Goal: Information Seeking & Learning: Check status

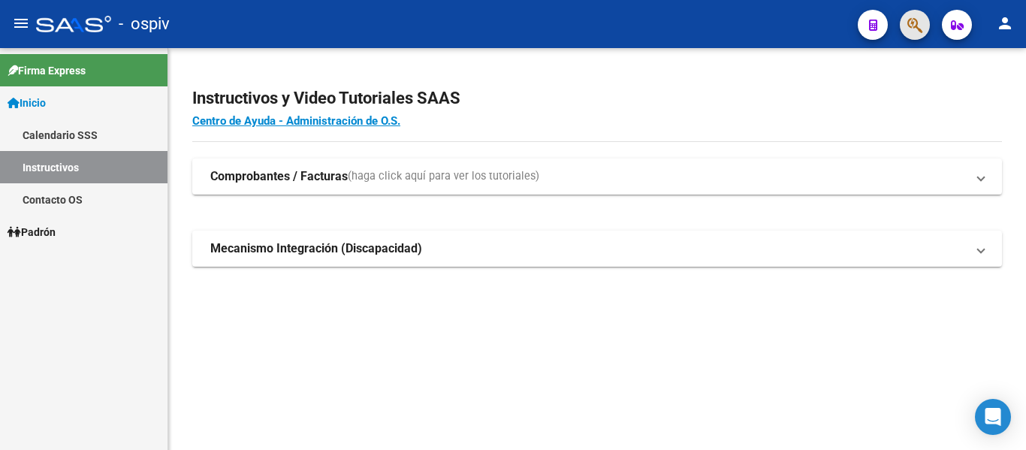
click at [927, 24] on button "button" at bounding box center [915, 25] width 30 height 30
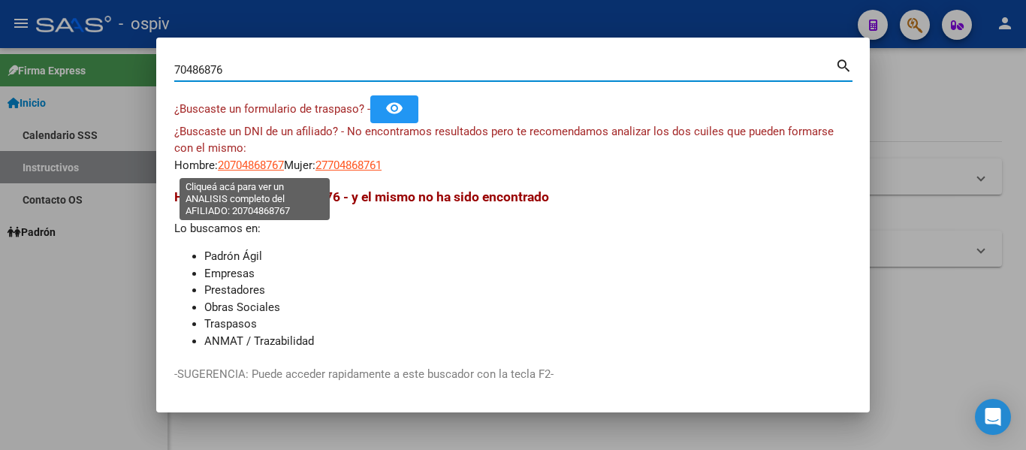
click at [277, 167] on span "20704868767" at bounding box center [251, 166] width 66 height 14
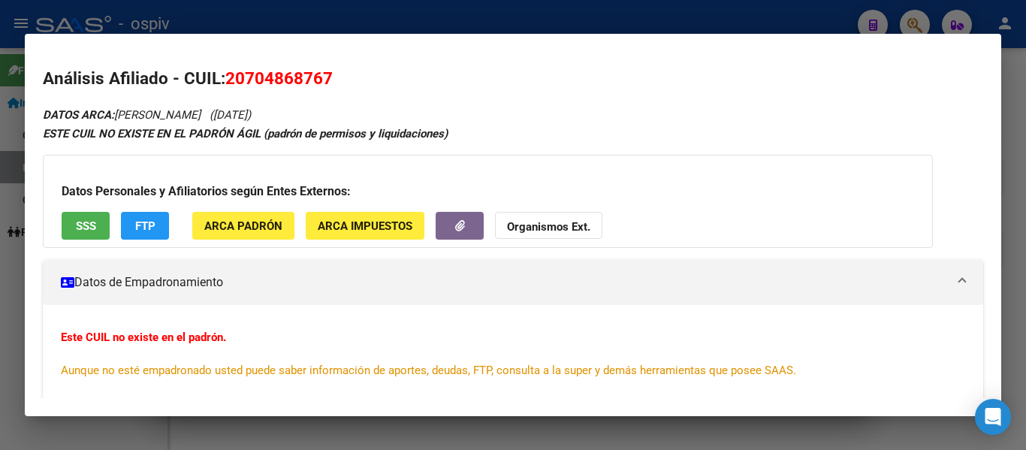
click at [83, 225] on span "SSS" at bounding box center [86, 226] width 20 height 14
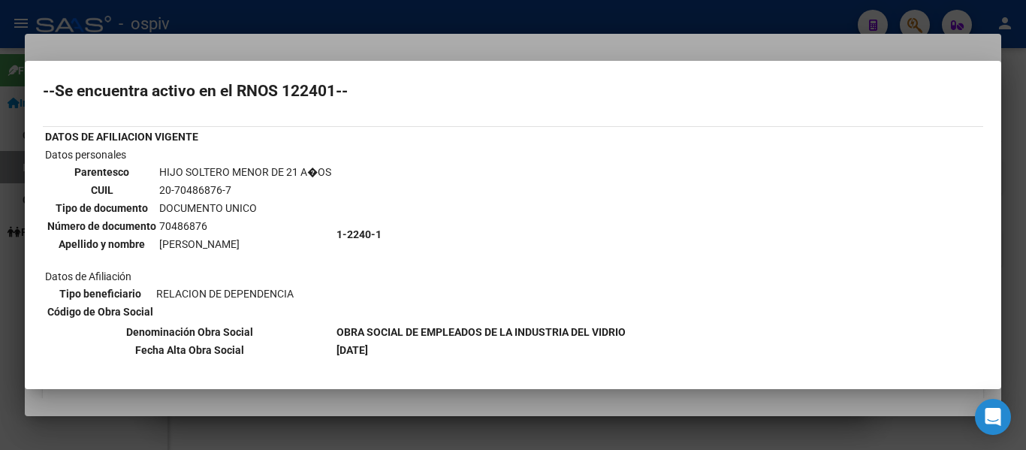
scroll to position [56, 0]
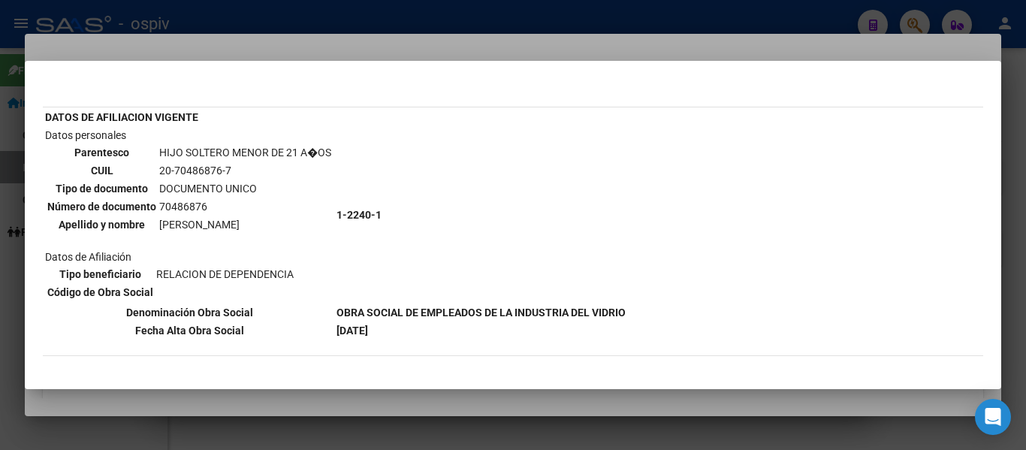
click at [715, 46] on div at bounding box center [513, 225] width 1026 height 450
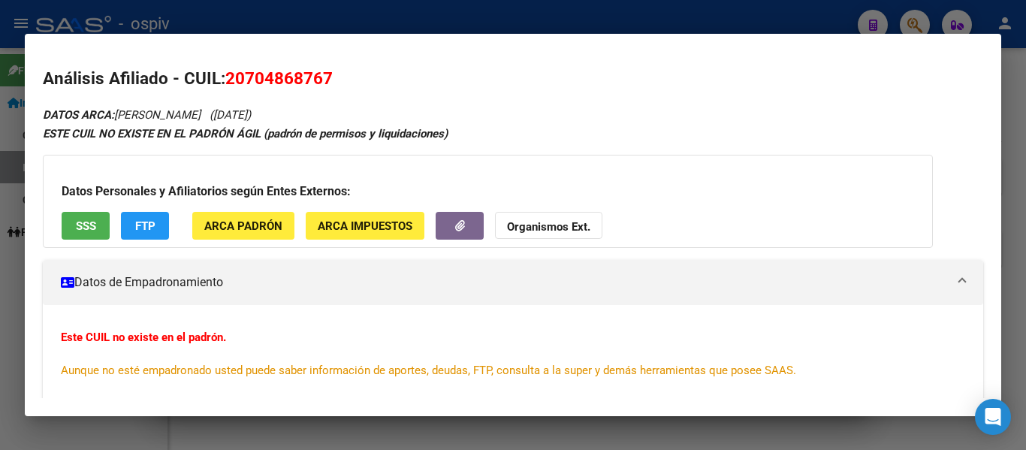
click at [539, 22] on div at bounding box center [513, 225] width 1026 height 450
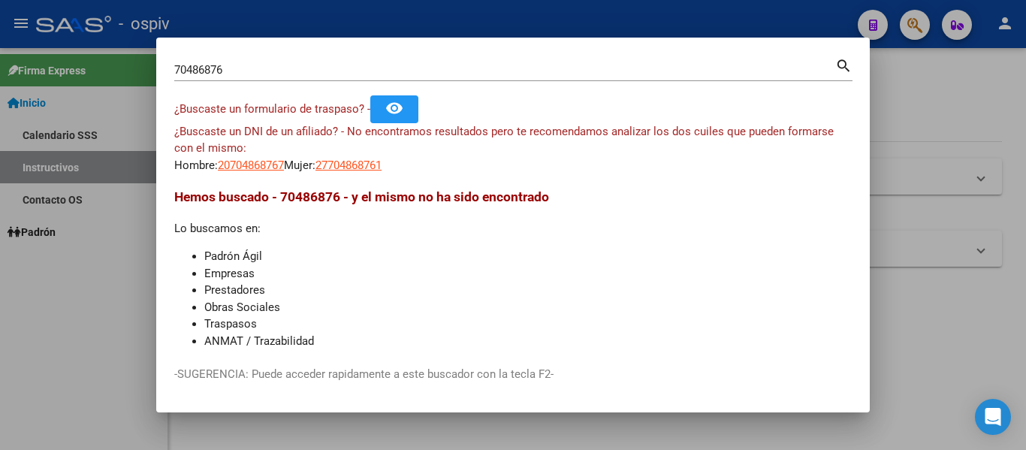
click at [518, 92] on div "70486876 Buscar (apellido, dni, [PERSON_NAME], [PERSON_NAME], cuit, obra social…" at bounding box center [513, 76] width 678 height 40
click at [515, 75] on input "70486876" at bounding box center [504, 70] width 661 height 14
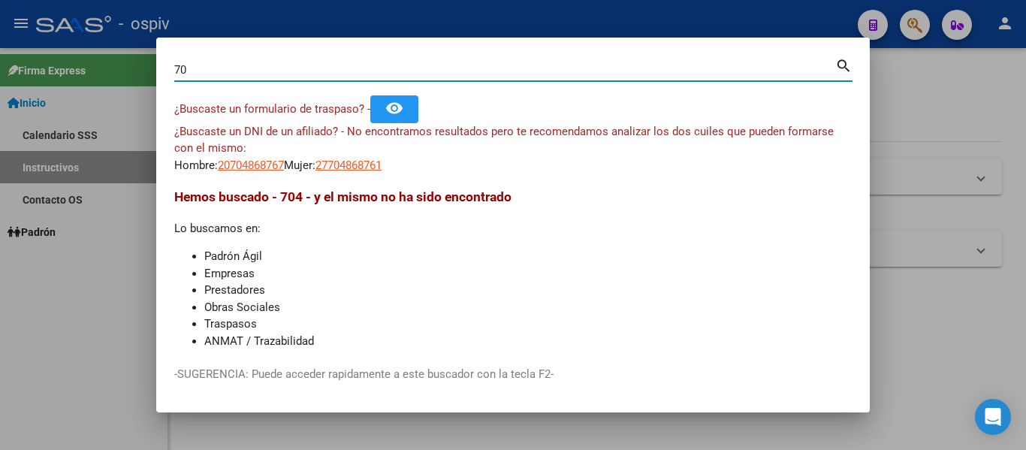
type input "7"
type input "18237720"
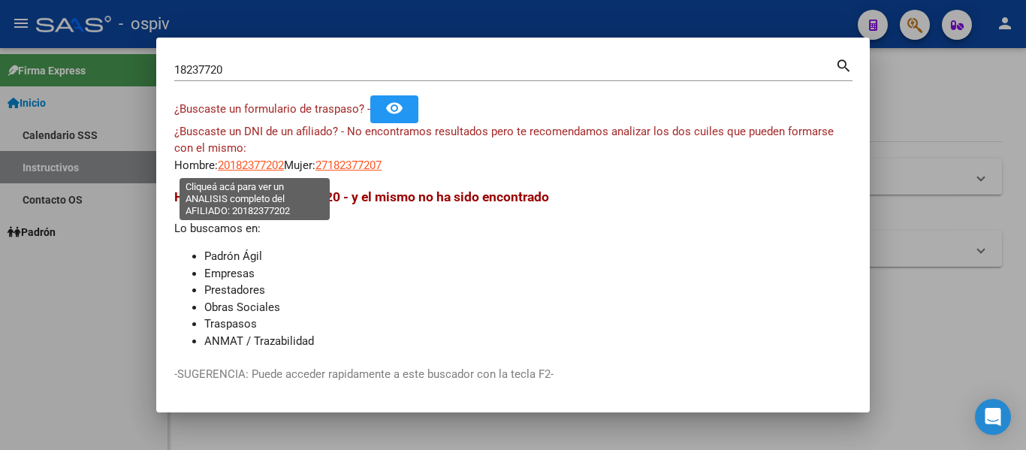
click at [264, 168] on span "20182377202" at bounding box center [251, 166] width 66 height 14
type textarea "20182377202"
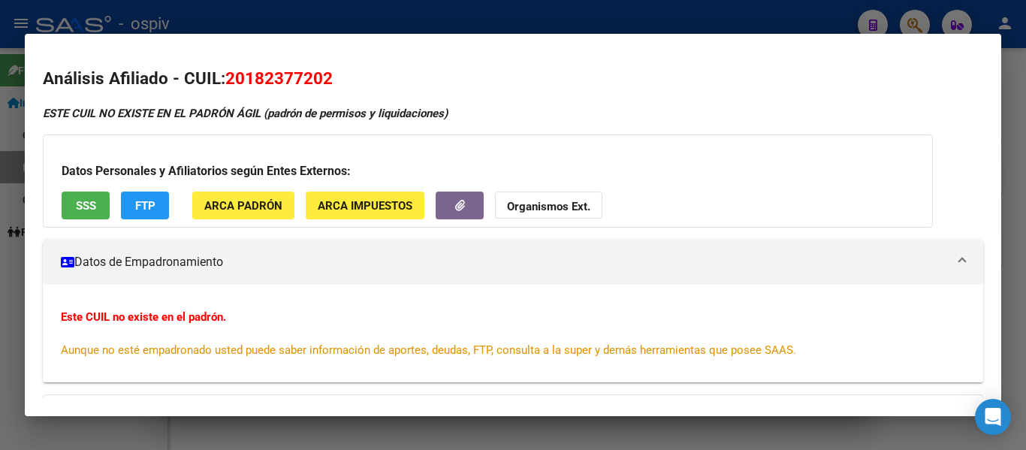
scroll to position [75, 0]
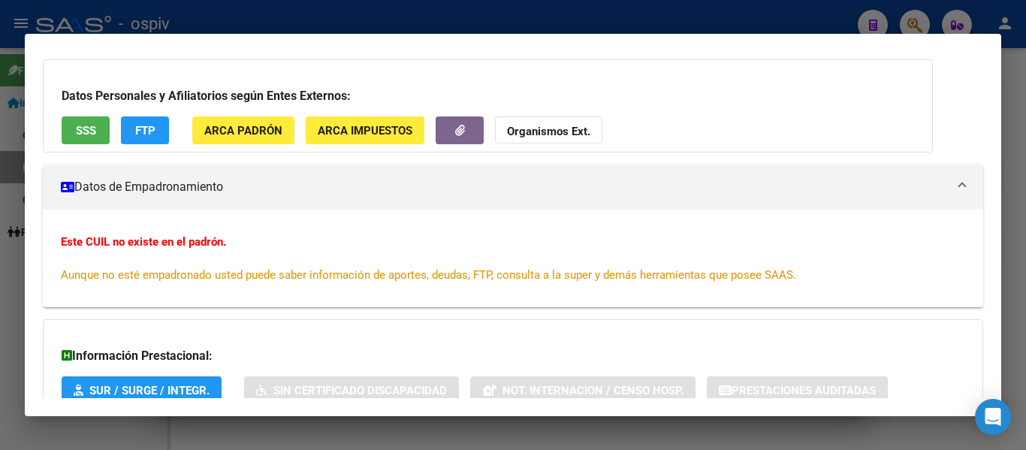
click at [97, 119] on button "SSS" at bounding box center [86, 130] width 48 height 28
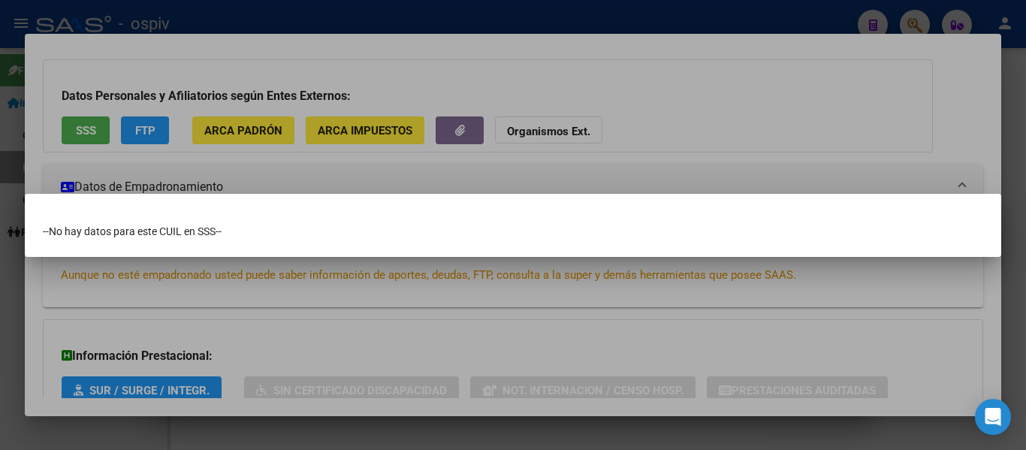
click at [225, 182] on div at bounding box center [513, 225] width 1026 height 450
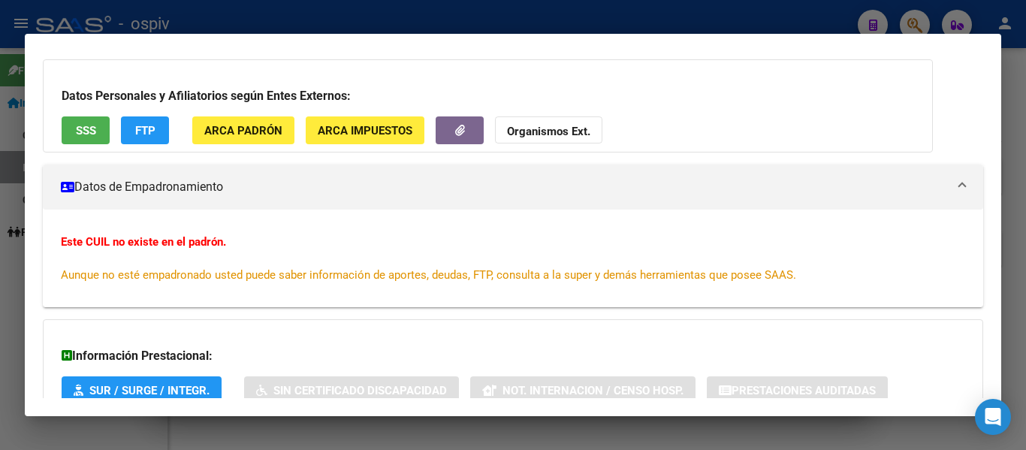
scroll to position [0, 0]
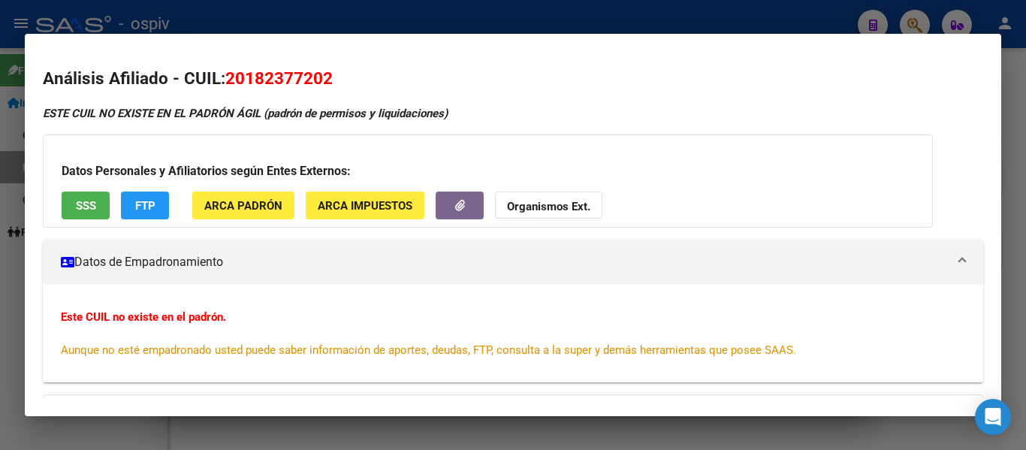
click at [783, 18] on div at bounding box center [513, 225] width 1026 height 450
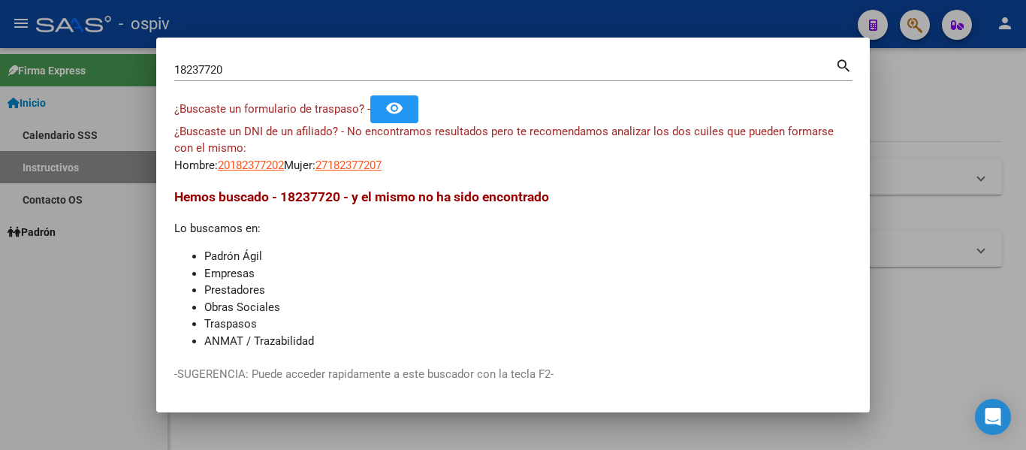
click at [918, 77] on div at bounding box center [513, 225] width 1026 height 450
